Goal: Information Seeking & Learning: Learn about a topic

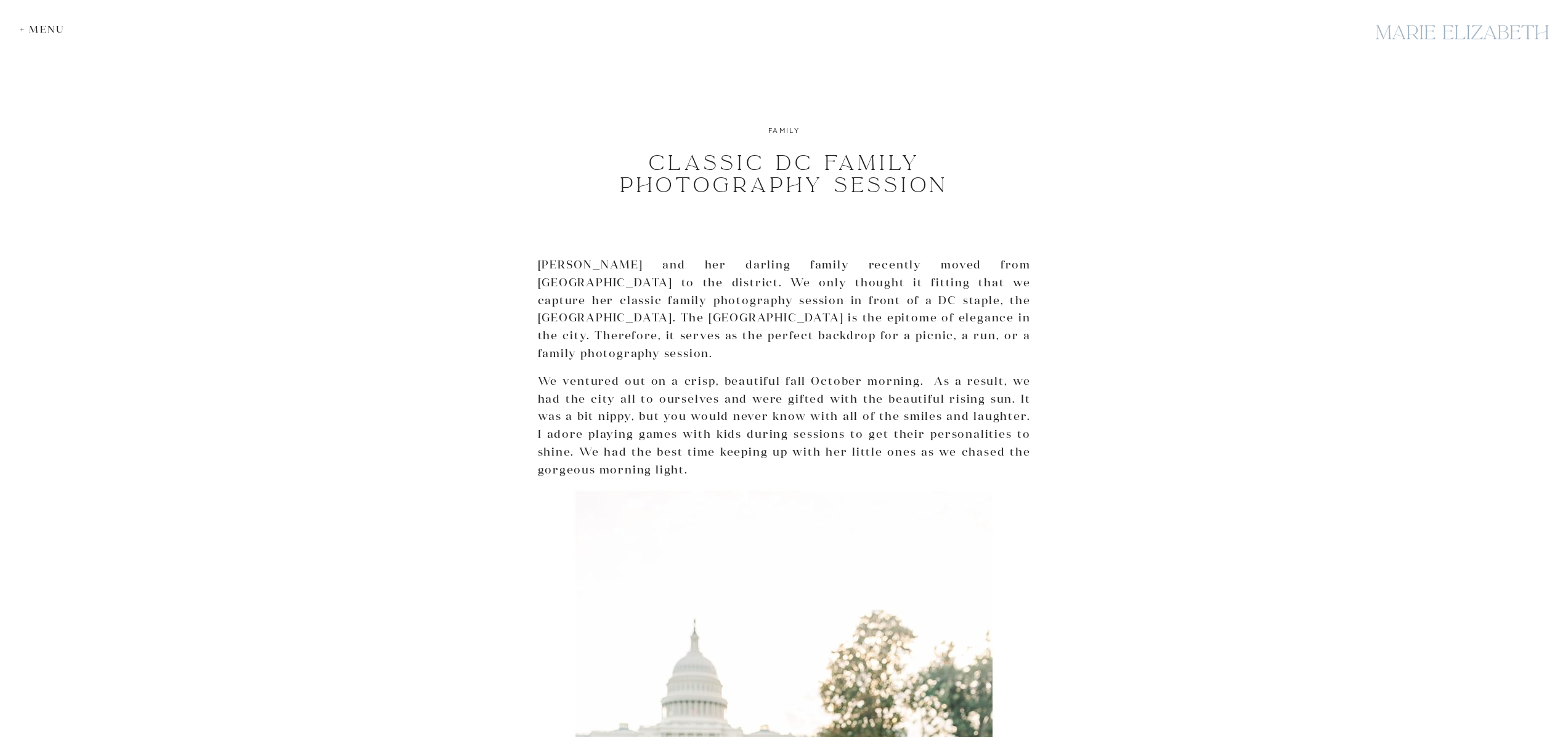
click at [30, 29] on div "+ Menu" at bounding box center [45, 29] width 51 height 12
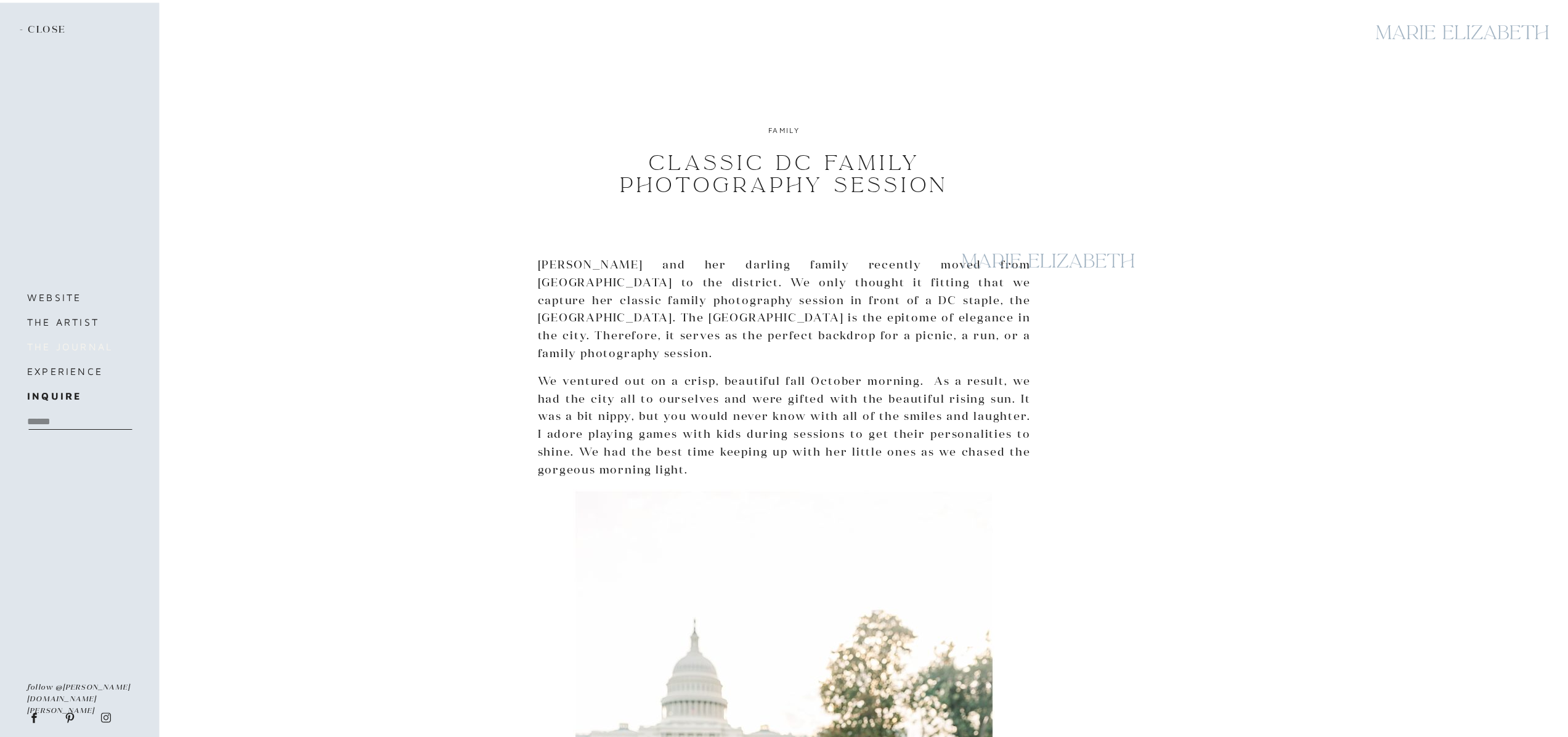
click at [68, 343] on h3 "the journal" at bounding box center [79, 346] width 104 height 17
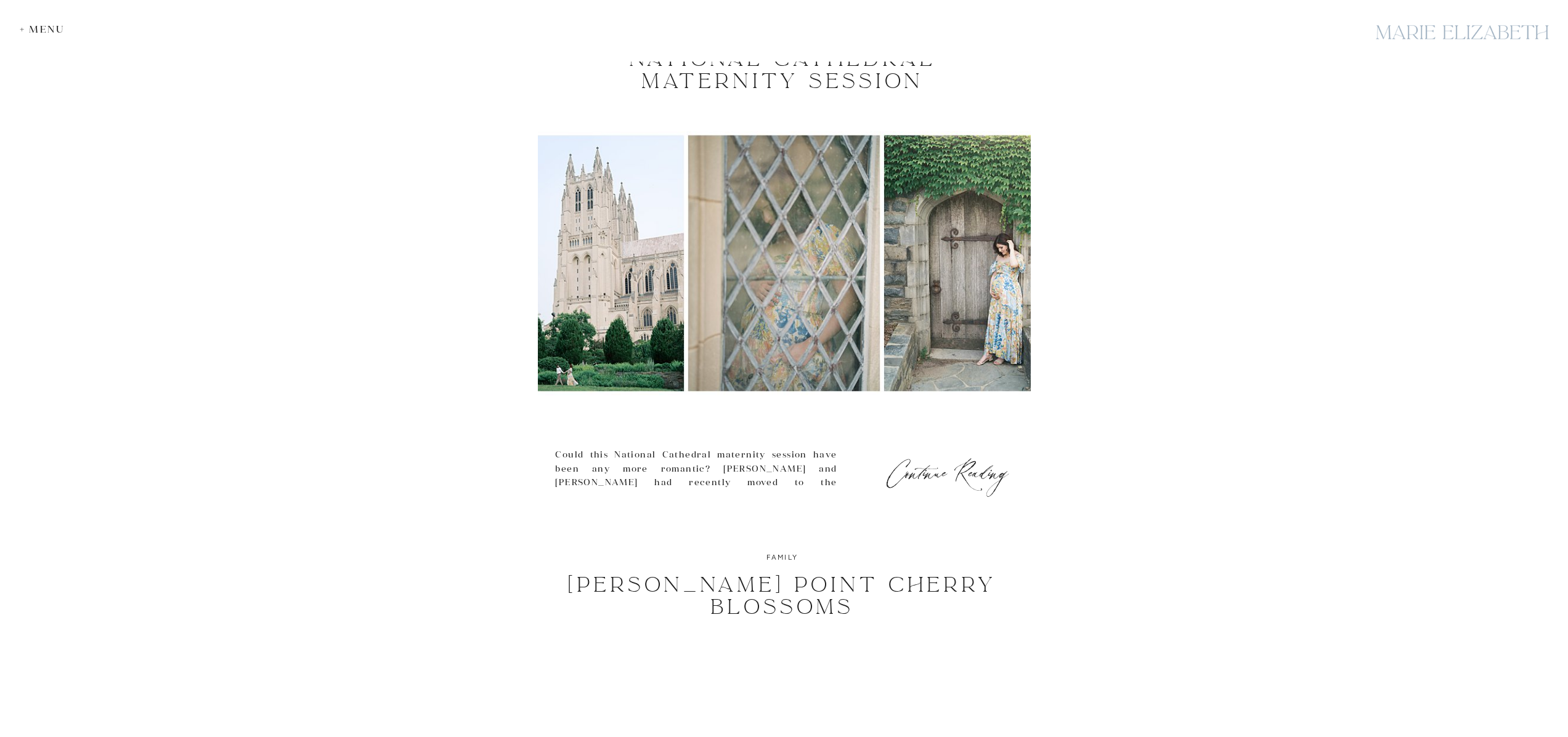
scroll to position [392, 0]
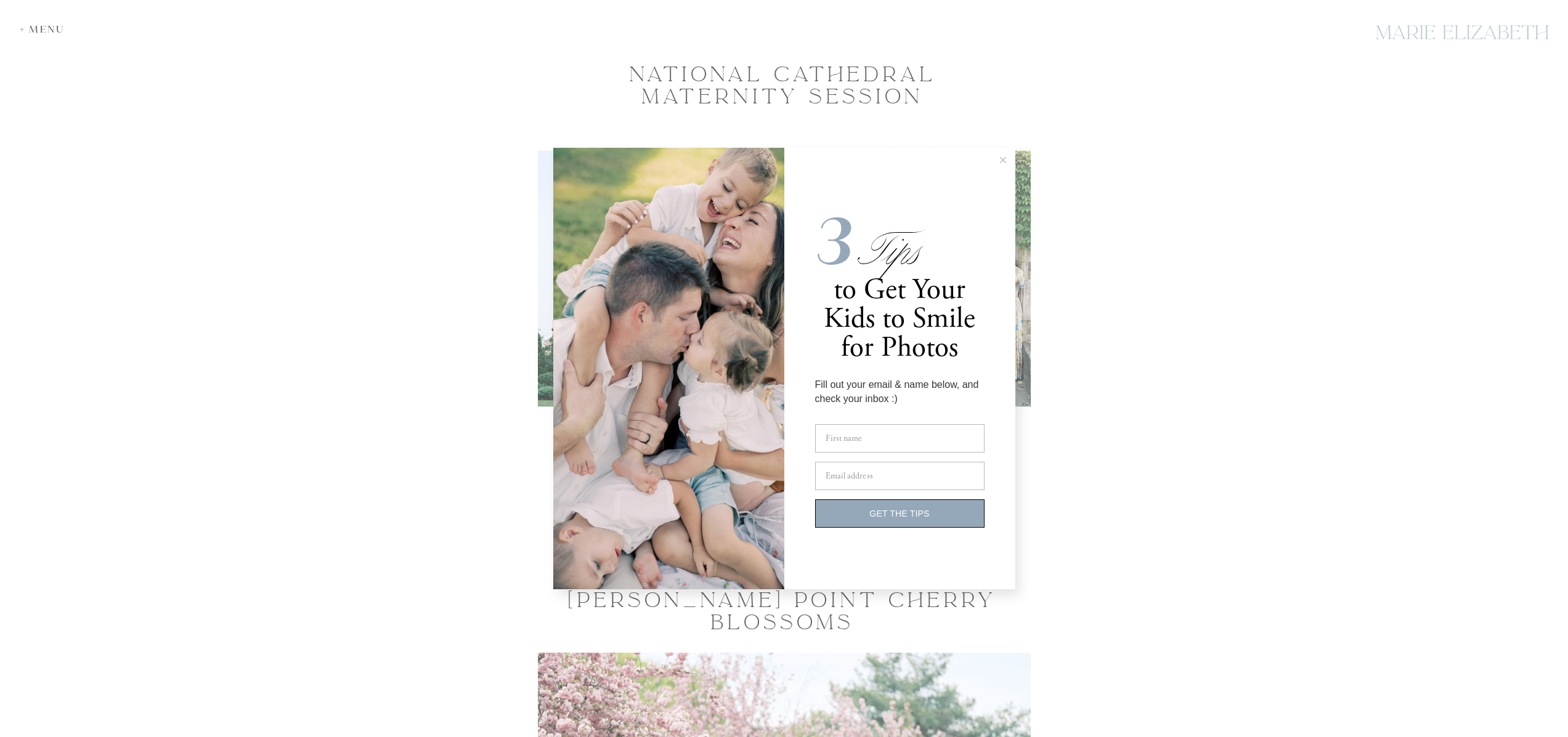
click at [1008, 160] on button at bounding box center [1003, 159] width 24 height 24
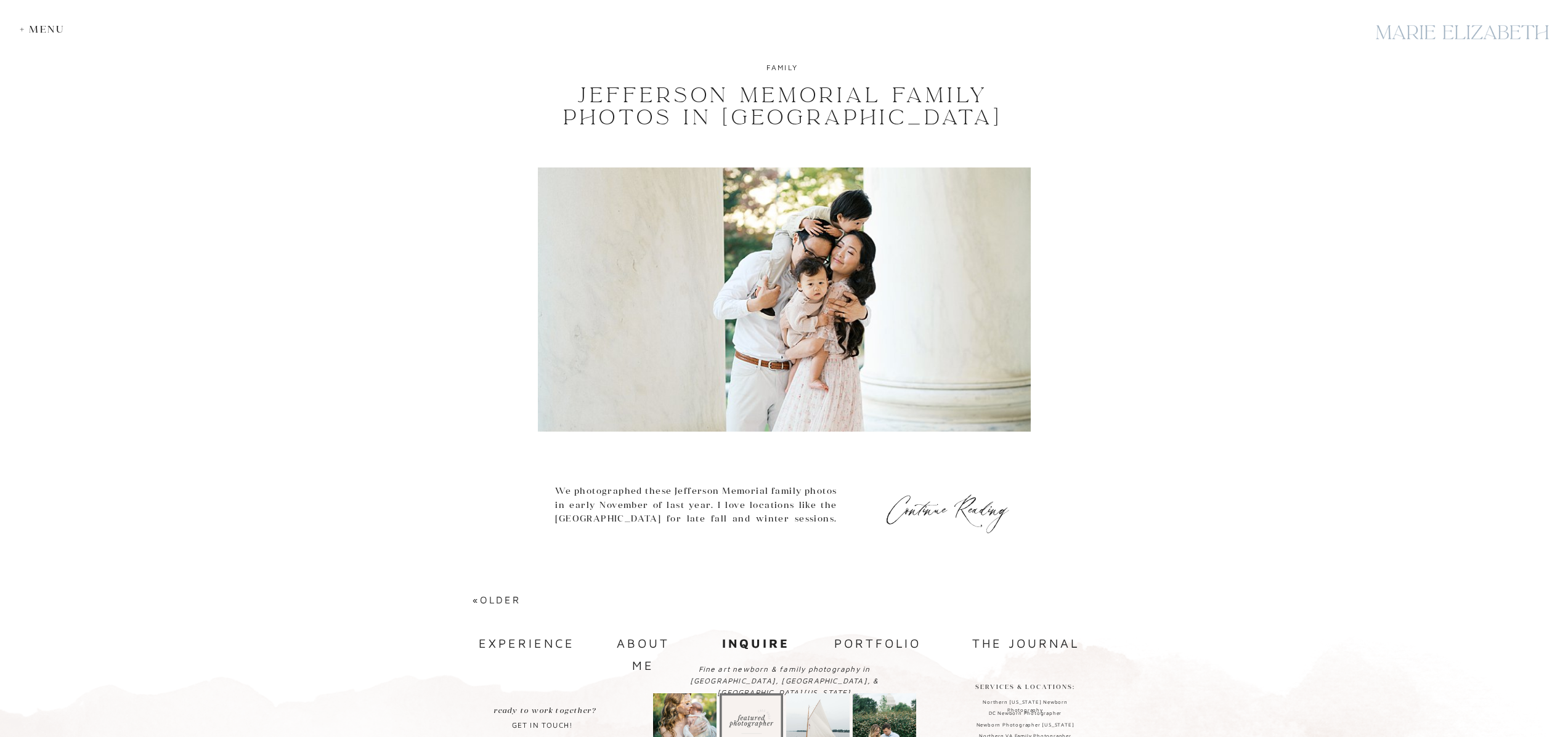
scroll to position [5174, 0]
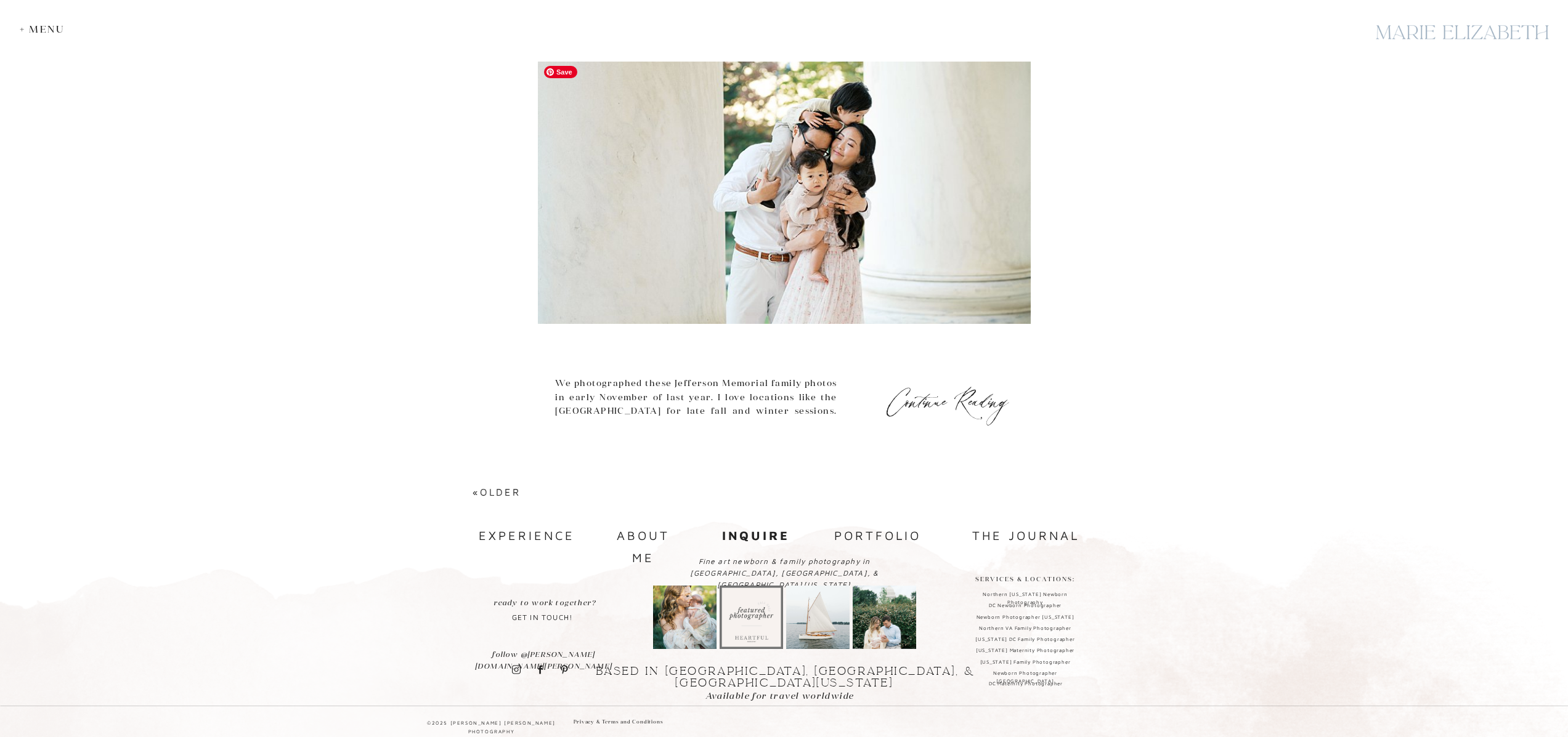
click at [832, 186] on img at bounding box center [784, 192] width 493 height 264
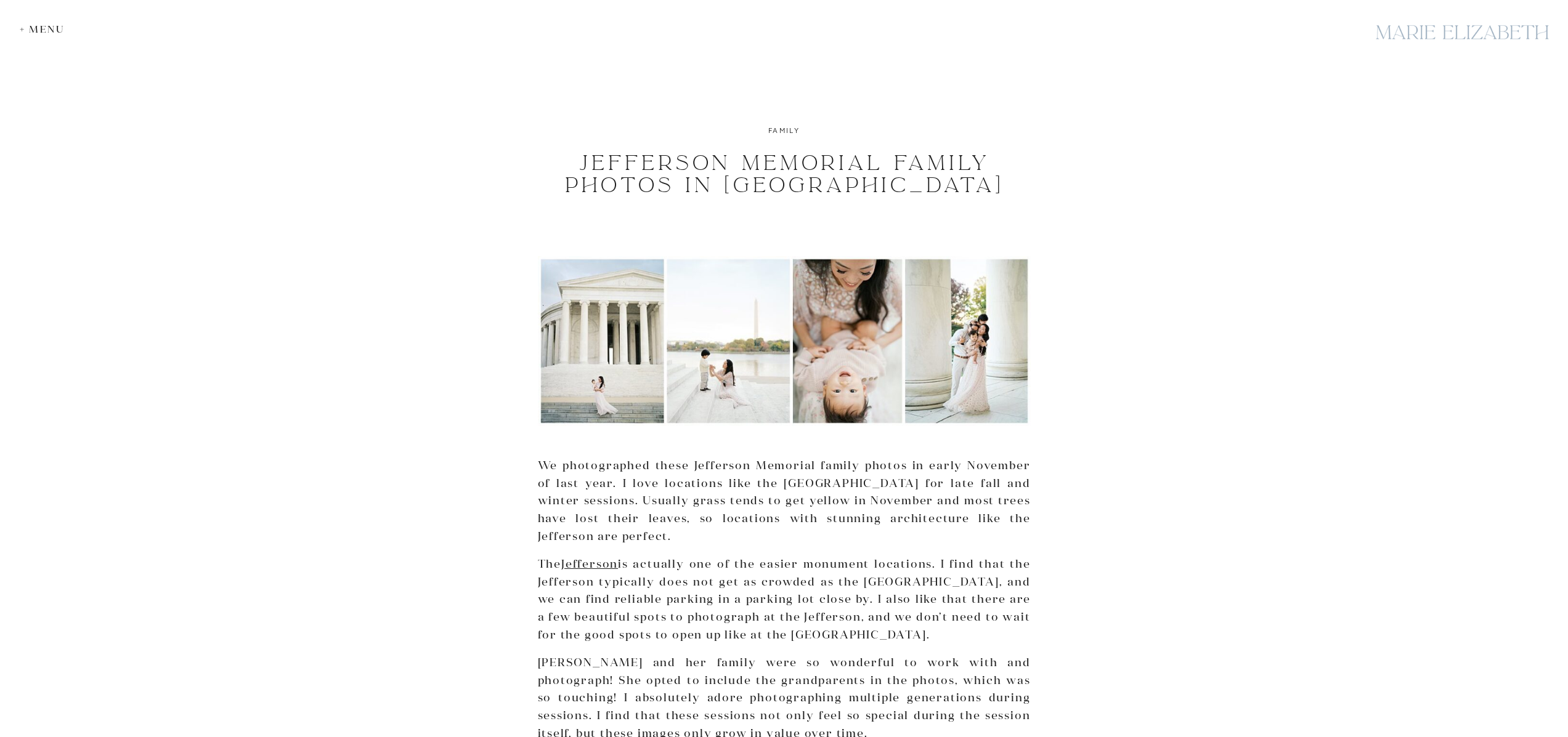
click at [34, 29] on div "+ Menu" at bounding box center [45, 29] width 51 height 12
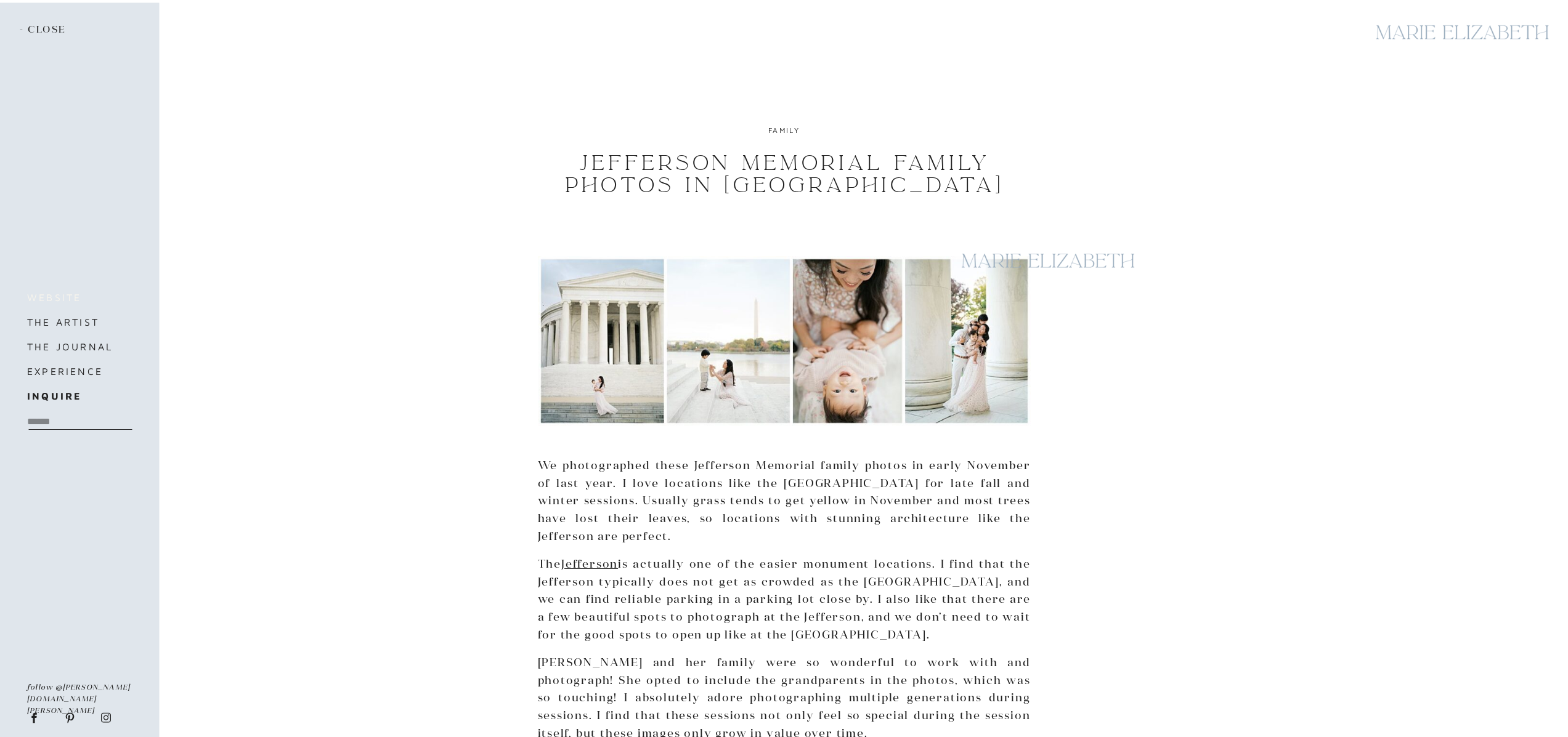
click at [73, 299] on h3 "website" at bounding box center [79, 297] width 104 height 17
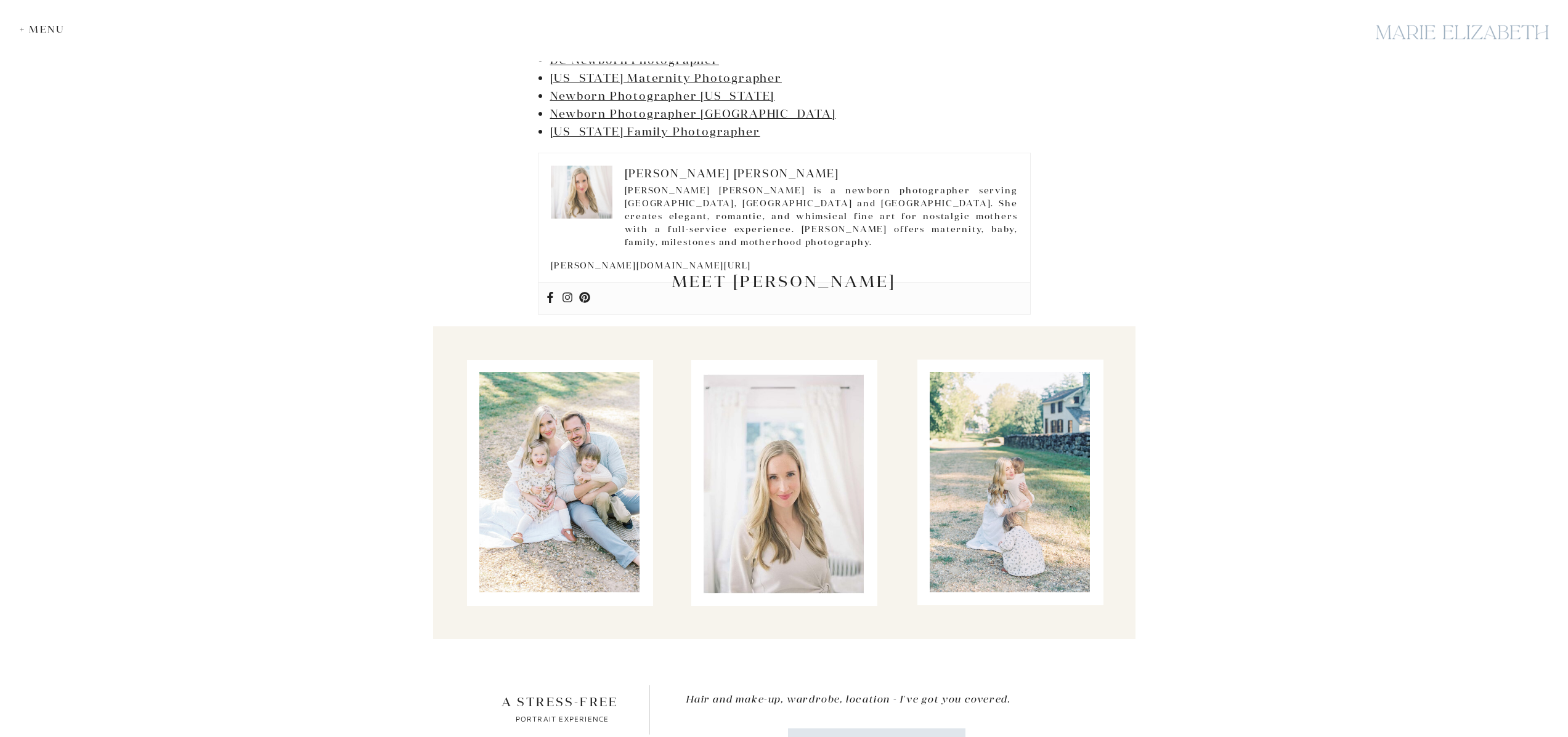
scroll to position [7253, 0]
